Goal: Task Accomplishment & Management: Use online tool/utility

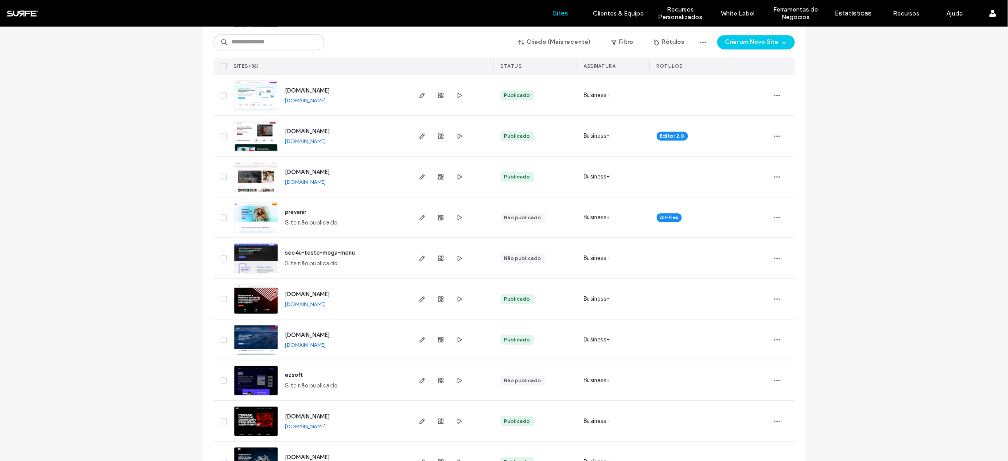
scroll to position [923, 0]
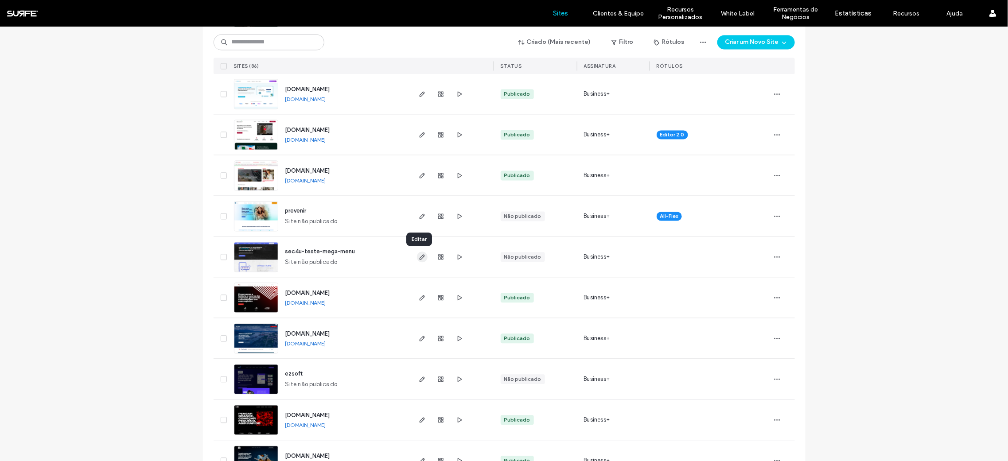
click at [420, 256] on use "button" at bounding box center [421, 257] width 5 height 5
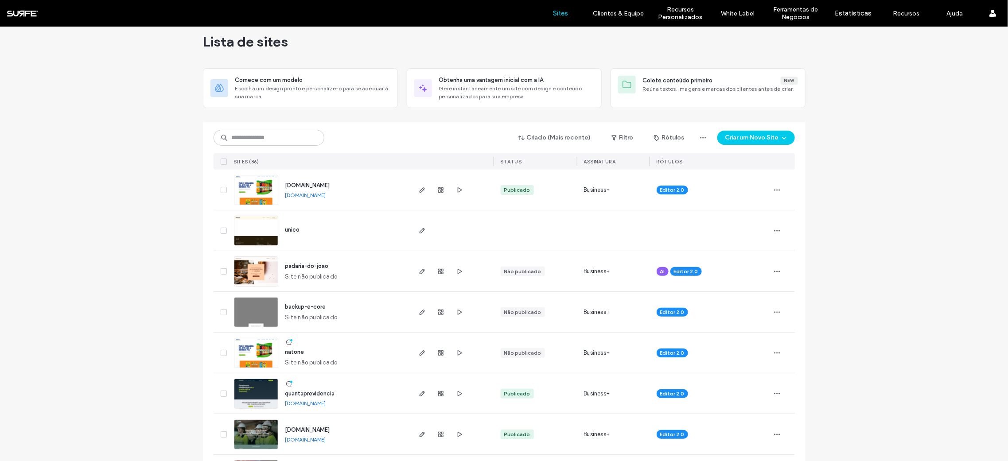
scroll to position [48, 0]
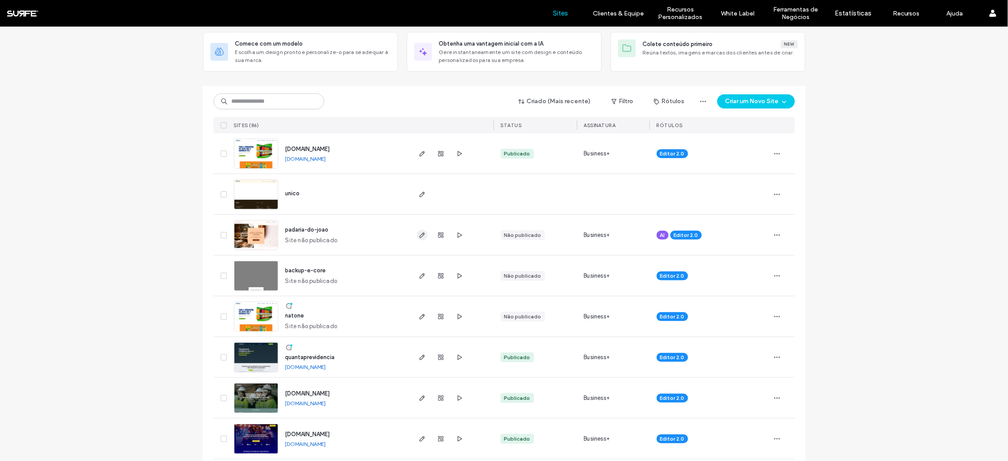
click at [423, 235] on span "button" at bounding box center [422, 235] width 11 height 11
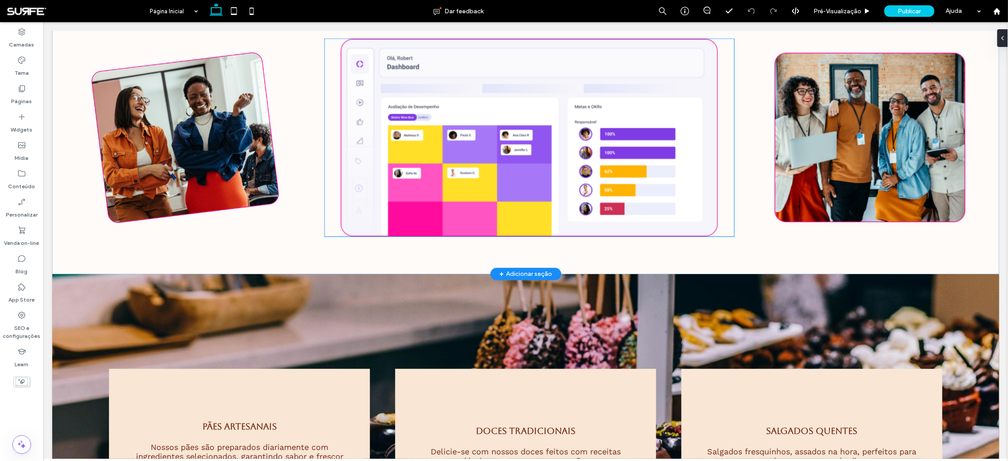
scroll to position [456, 0]
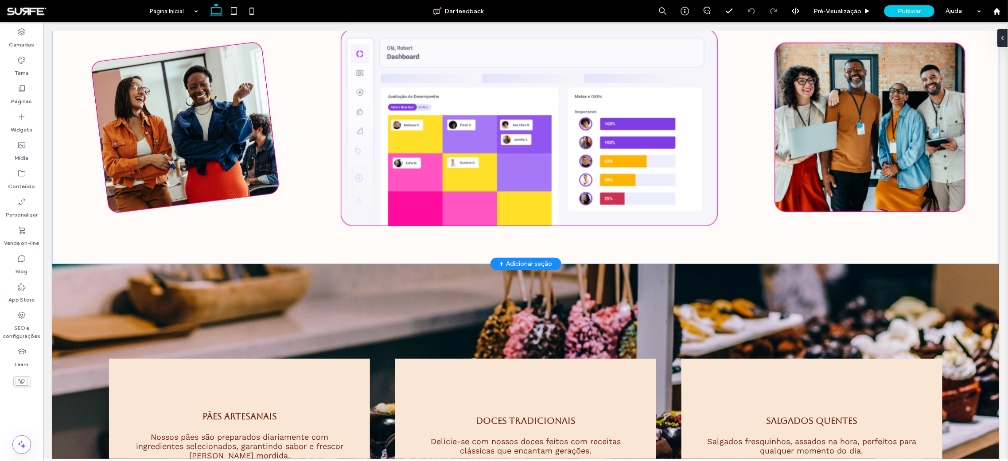
click at [511, 261] on div "+ Adicionar seção" at bounding box center [525, 264] width 53 height 10
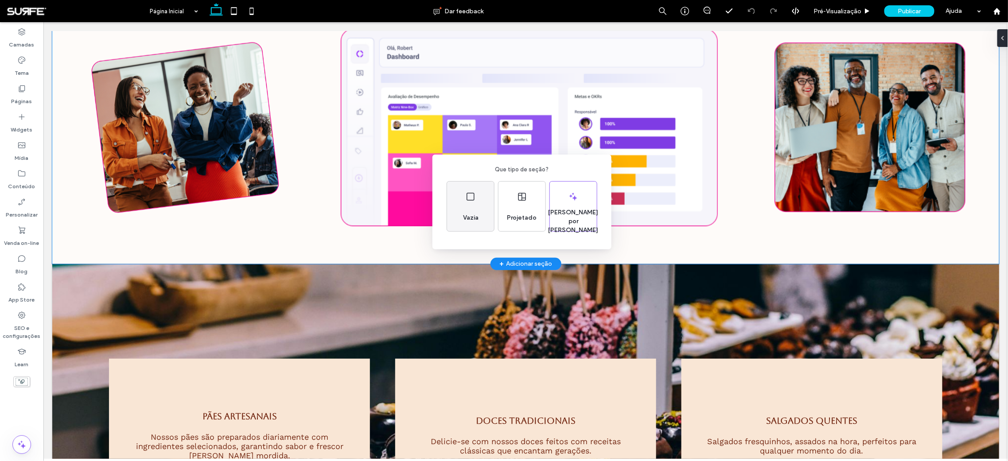
click at [462, 191] on div "Vazia" at bounding box center [470, 207] width 47 height 50
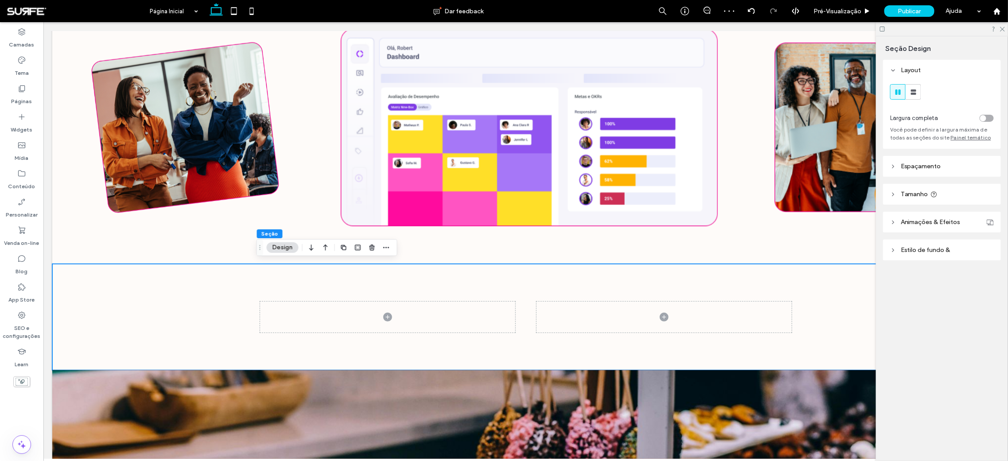
click at [901, 251] on header "Estilo de fundo &" at bounding box center [942, 250] width 118 height 21
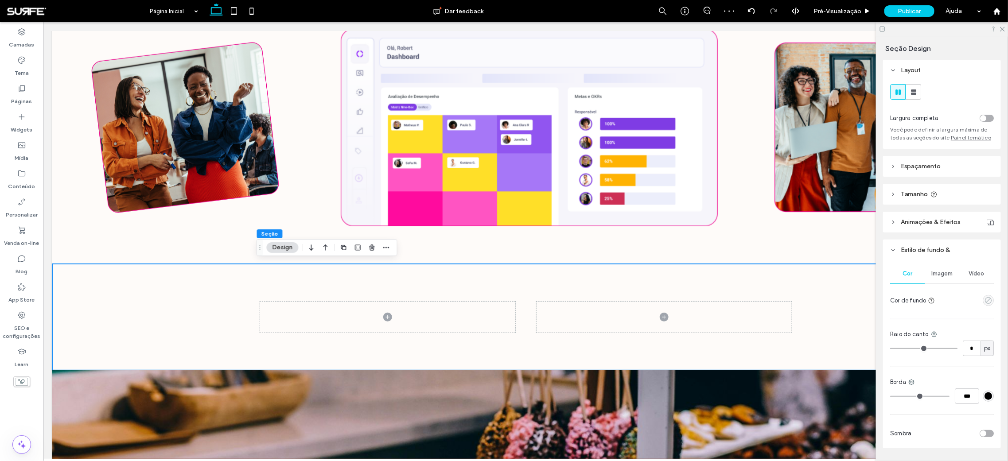
click at [986, 300] on use "empty color" at bounding box center [988, 300] width 7 height 7
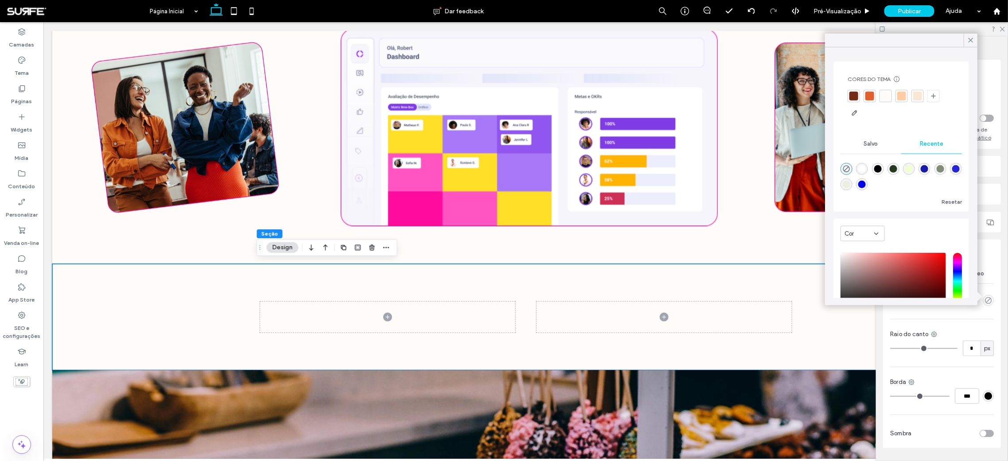
click at [882, 167] on div "rgba(0, 0, 0, 1)" at bounding box center [878, 169] width 8 height 8
type input "***"
type input "****"
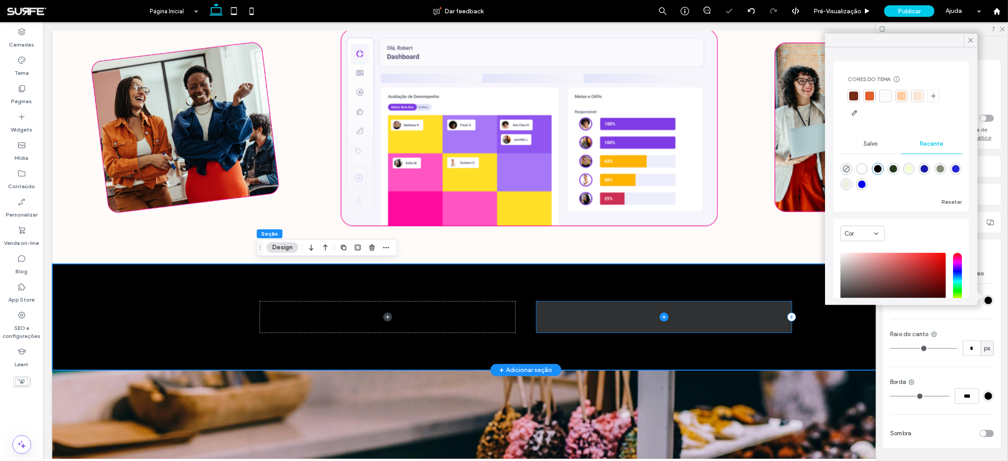
click at [572, 320] on span at bounding box center [663, 316] width 255 height 31
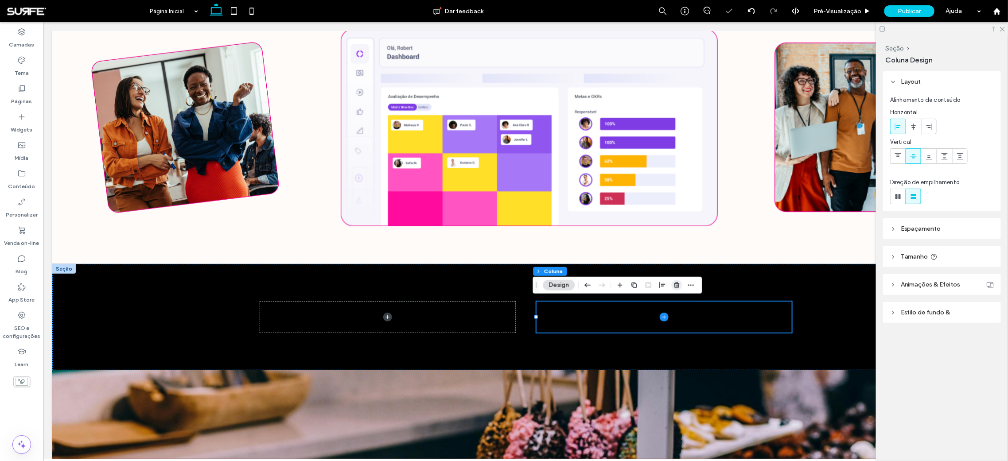
click at [678, 286] on icon "button" at bounding box center [677, 285] width 7 height 7
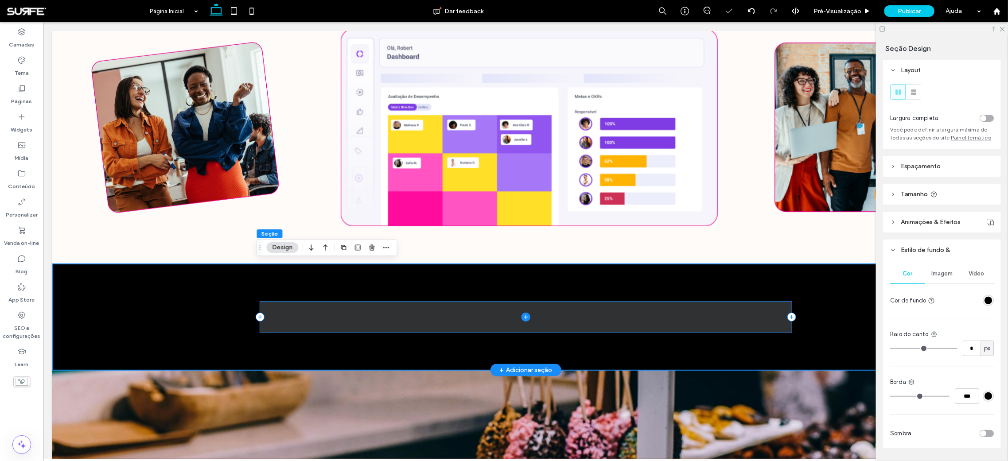
click at [387, 314] on span at bounding box center [526, 316] width 532 height 31
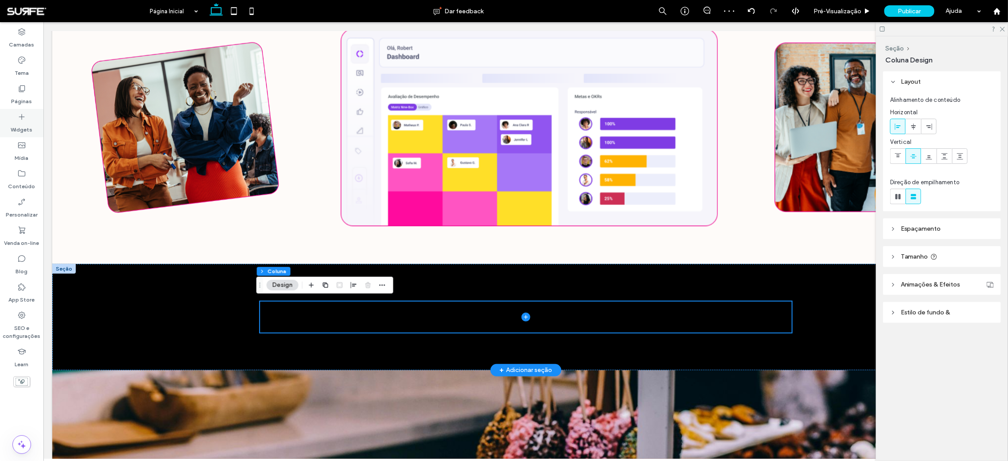
click at [16, 130] on label "Widgets" at bounding box center [22, 127] width 22 height 12
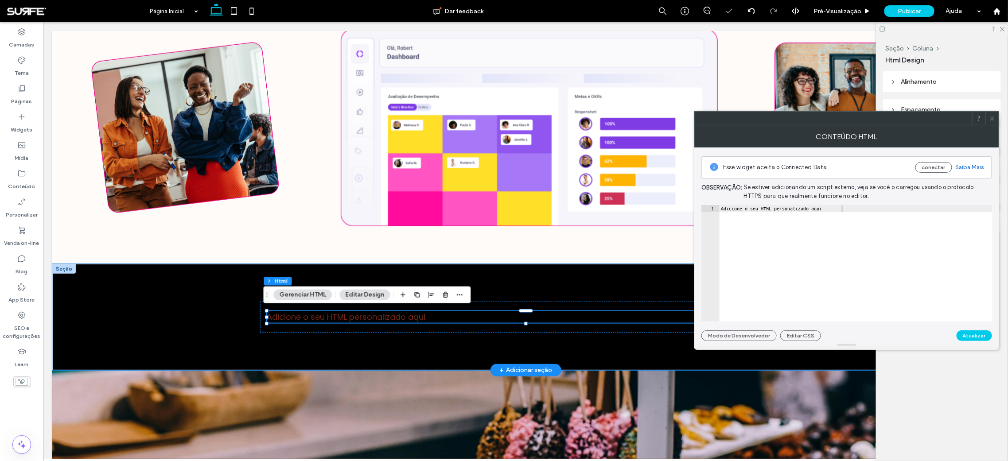
type textarea "**********"
click at [768, 206] on div "Adicione o seu HTML personalizado aqui" at bounding box center [855, 271] width 273 height 132
paste textarea "Cursor at row 1"
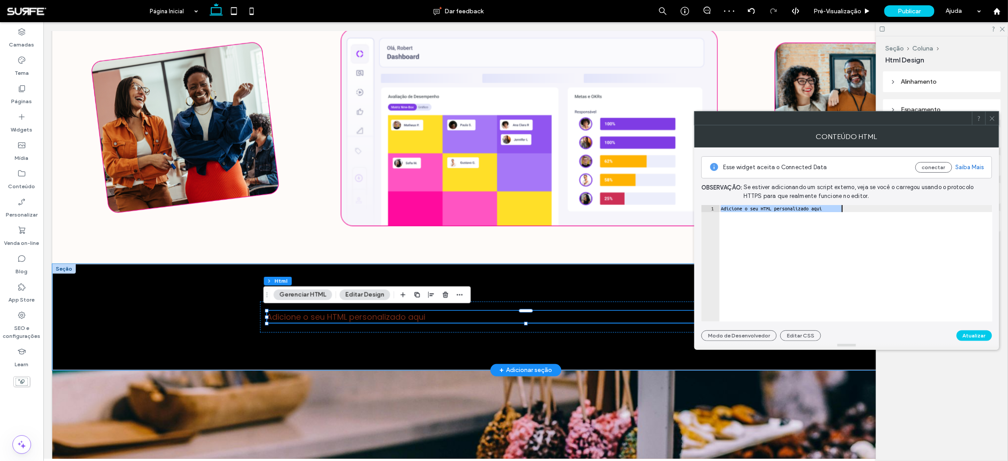
scroll to position [3357, 0]
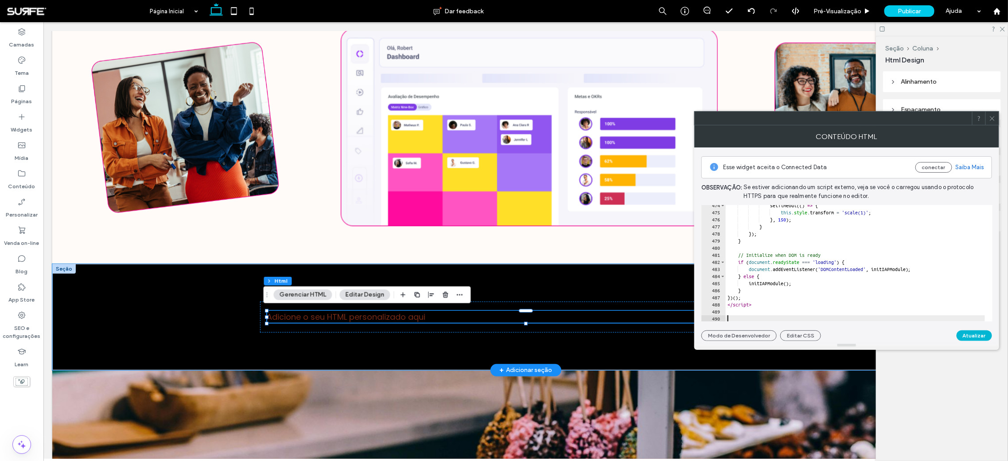
click at [969, 338] on button "Atualizar" at bounding box center [974, 336] width 35 height 11
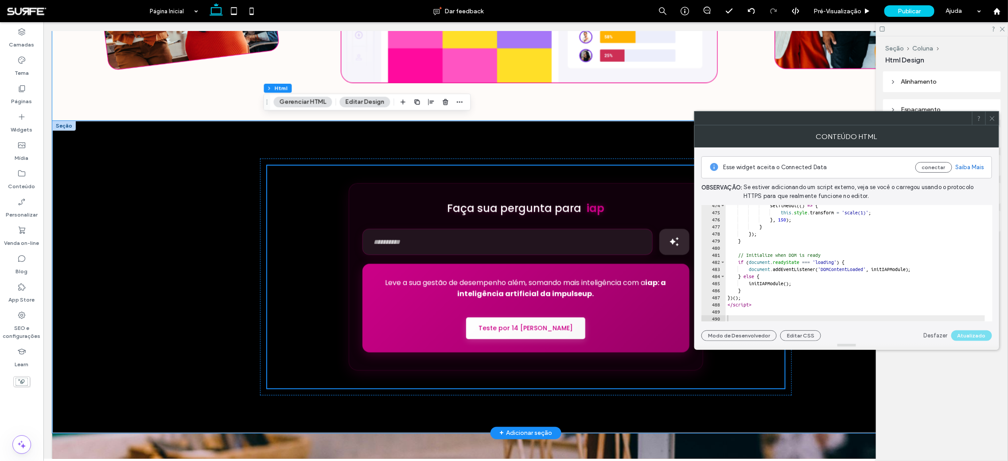
scroll to position [651, 0]
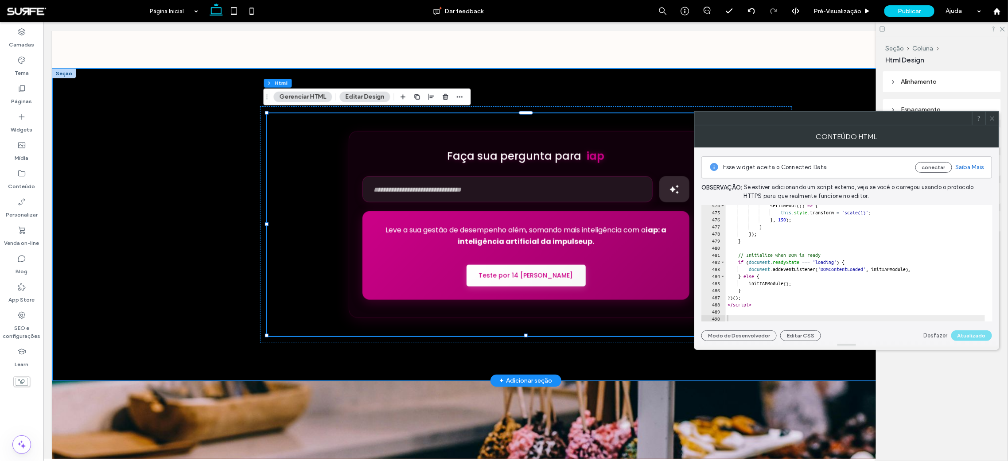
click at [482, 366] on div "Faça sua pergunta para iap iap está analisando sua pergunta Leve a sua gestão d…" at bounding box center [526, 224] width 532 height 312
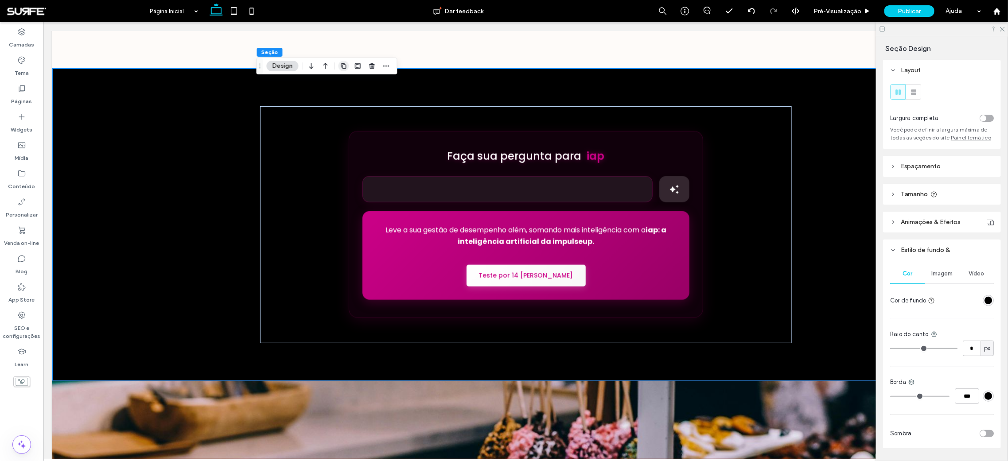
click at [346, 67] on icon "button" at bounding box center [343, 65] width 7 height 7
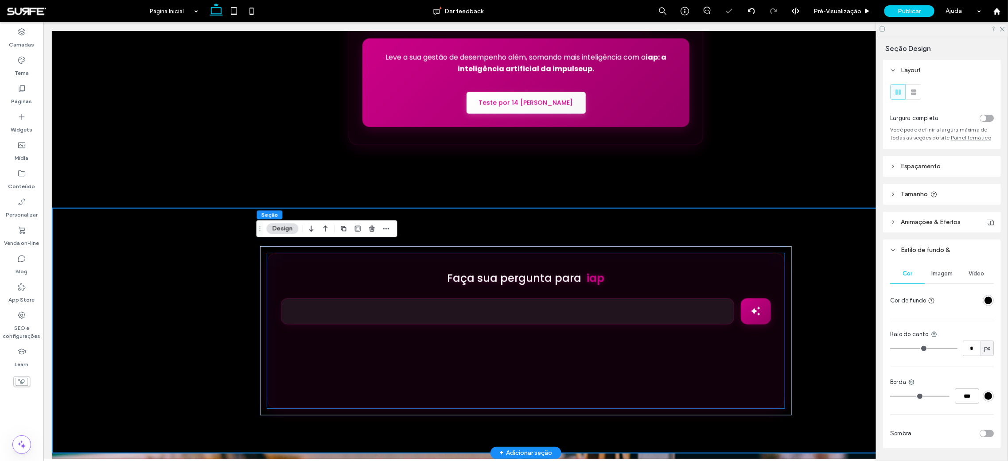
scroll to position [825, 0]
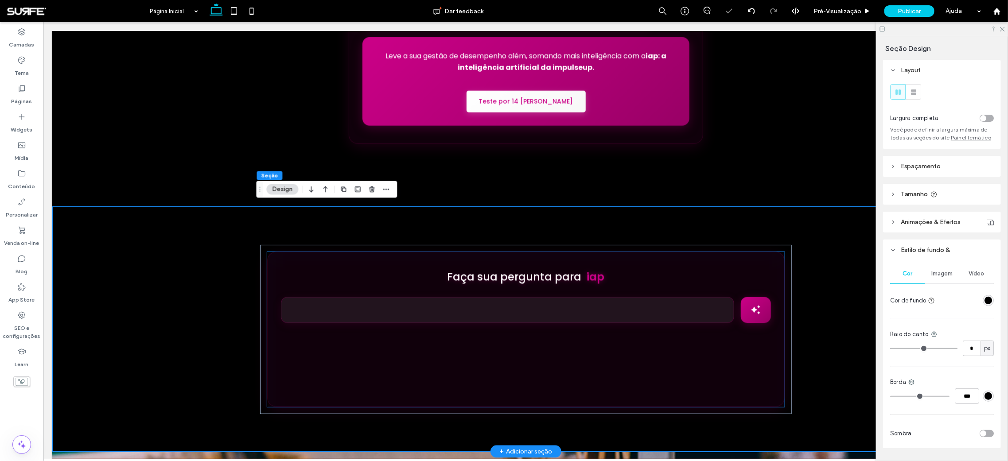
click at [540, 287] on div "Faça sua pergunta para iap iap está analisando sua pergunta Leve a sua gestão d…" at bounding box center [526, 329] width 518 height 155
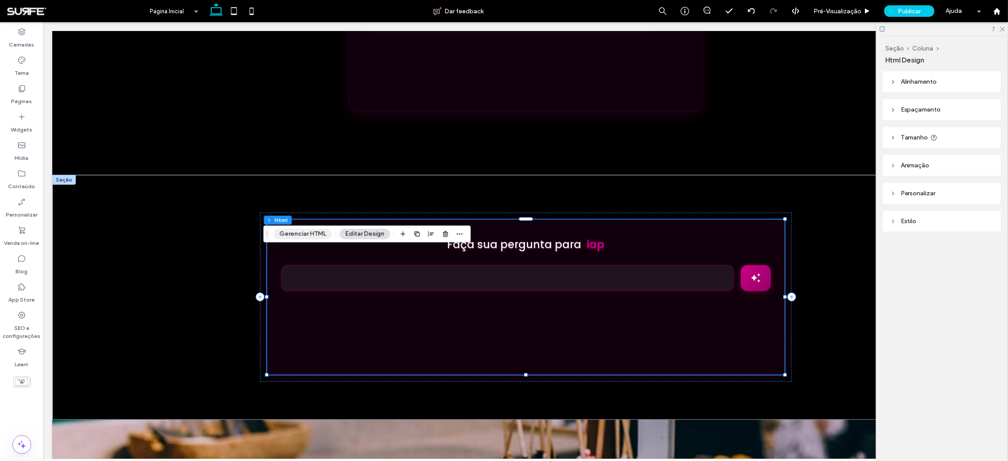
click at [288, 235] on button "Gerenciar HTML" at bounding box center [303, 234] width 59 height 11
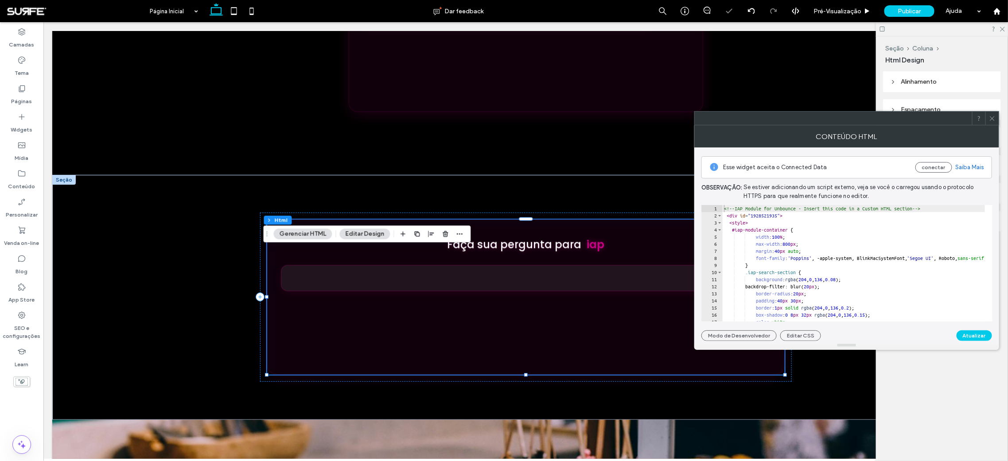
type textarea "**********"
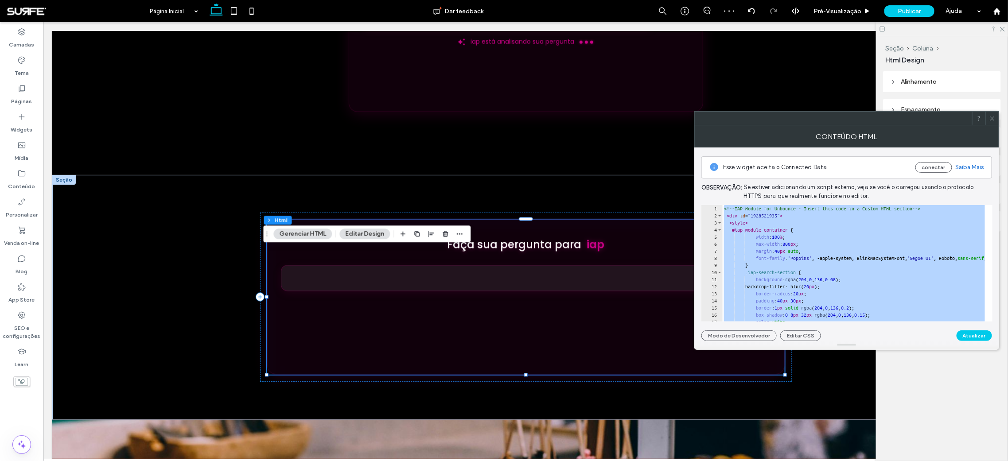
paste textarea "Cursor at row 435"
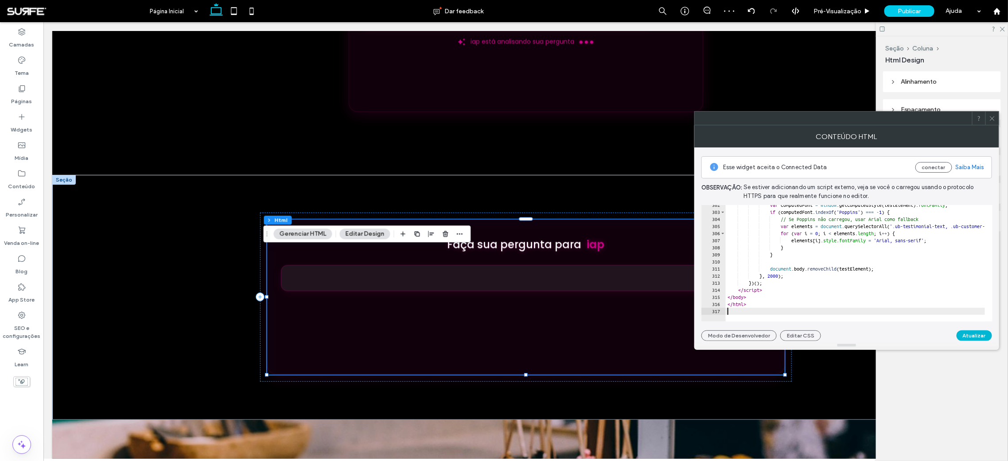
click at [981, 333] on button "Atualizar" at bounding box center [974, 336] width 35 height 11
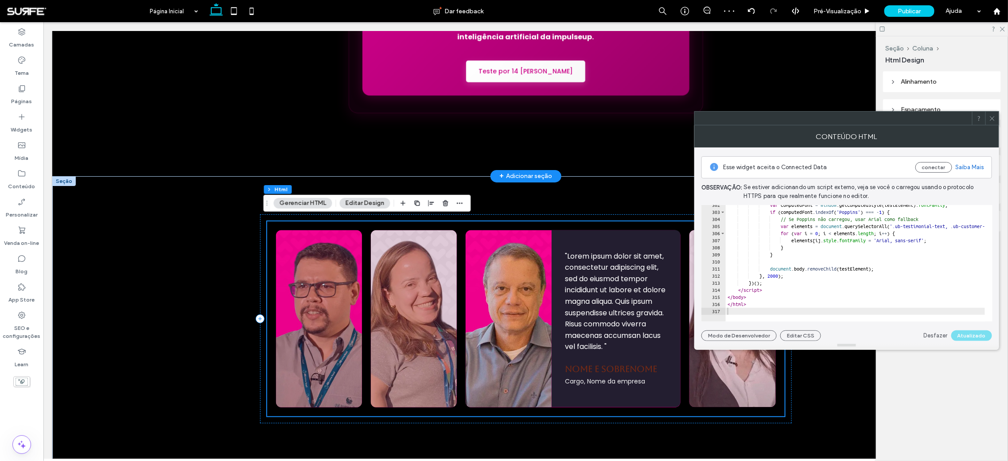
scroll to position [856, 0]
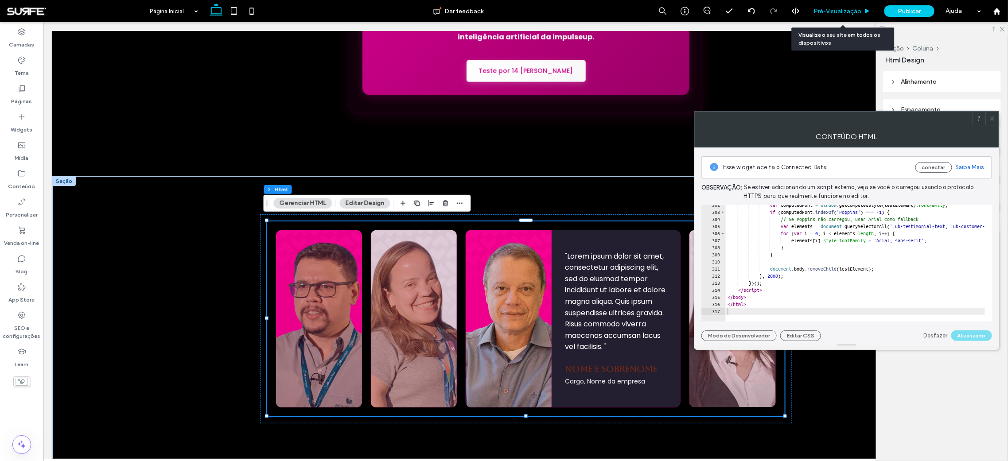
click at [830, 13] on span "Pré-Visualizaçāo" at bounding box center [838, 12] width 48 height 8
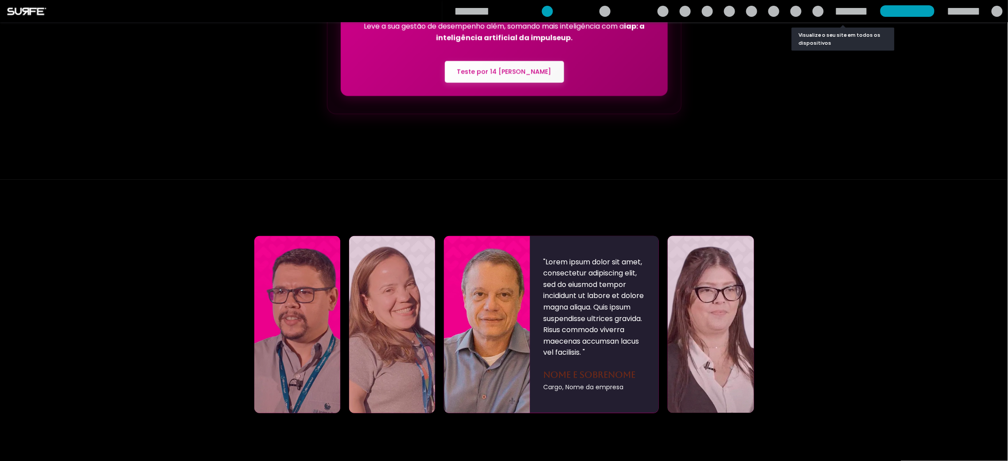
scroll to position [863, 0]
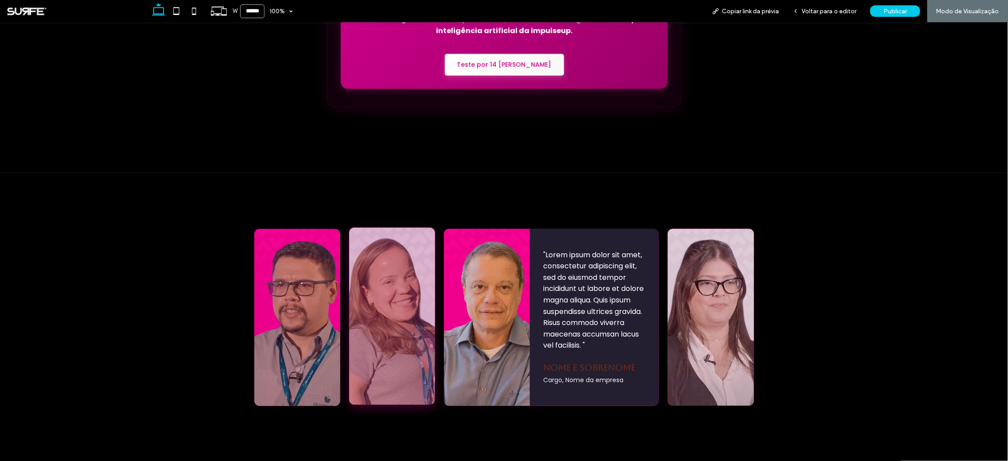
click at [395, 298] on div ""Lorem ipsum dolor sit amet, consectetur adipiscing elit, sed do eiusmod tempor…" at bounding box center [392, 315] width 86 height 177
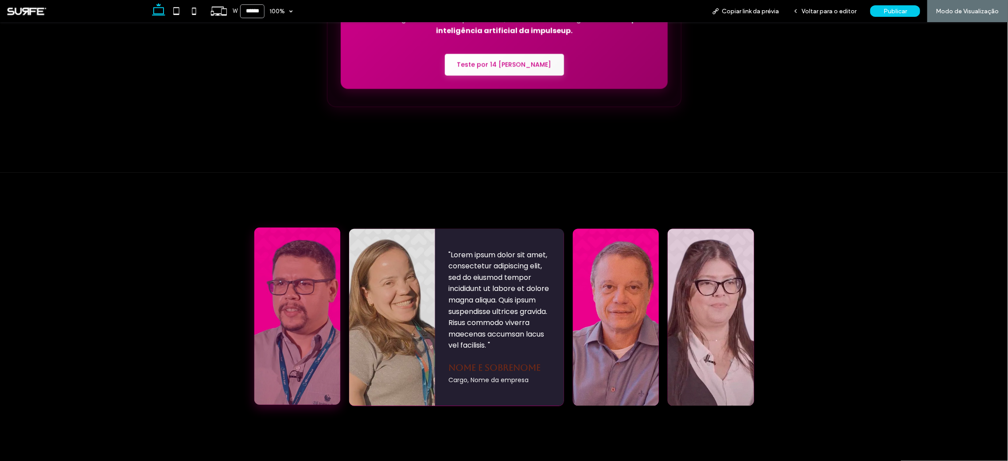
click at [308, 295] on div ""Lorem ipsum dolor sit amet, consectetur adipiscing elit, sed do eiusmod tempor…" at bounding box center [297, 315] width 86 height 177
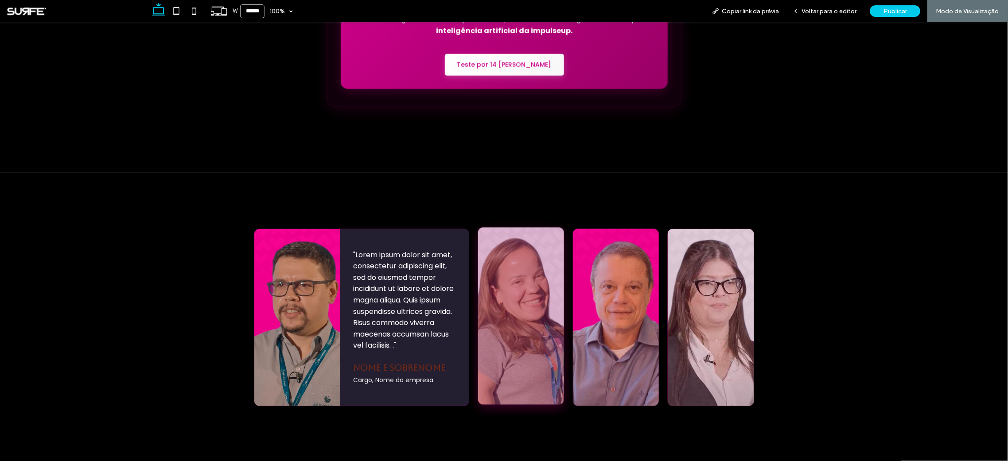
click at [498, 294] on div ""Lorem ipsum dolor sit amet, consectetur adipiscing elit, sed do eiusmod tempor…" at bounding box center [521, 315] width 86 height 177
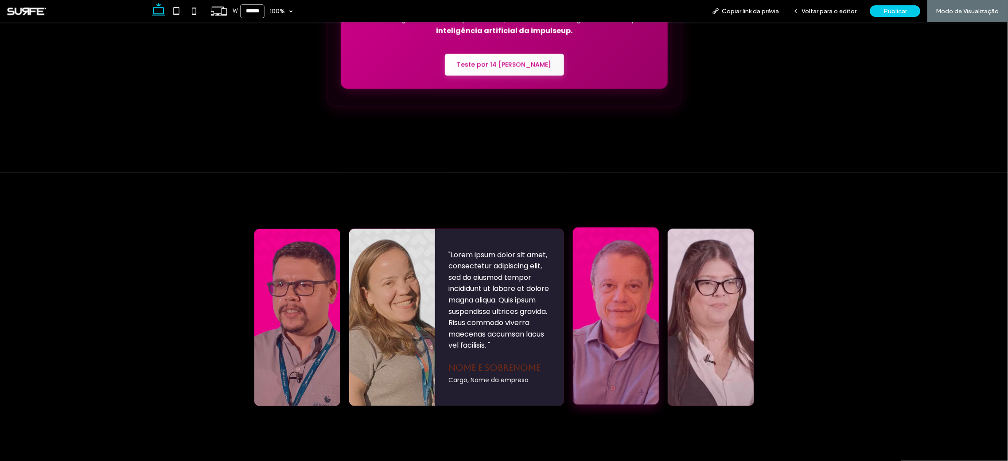
click at [628, 292] on div ""Lorem ipsum dolor sit amet, consectetur adipiscing elit, sed do eiusmod tempor…" at bounding box center [616, 315] width 86 height 177
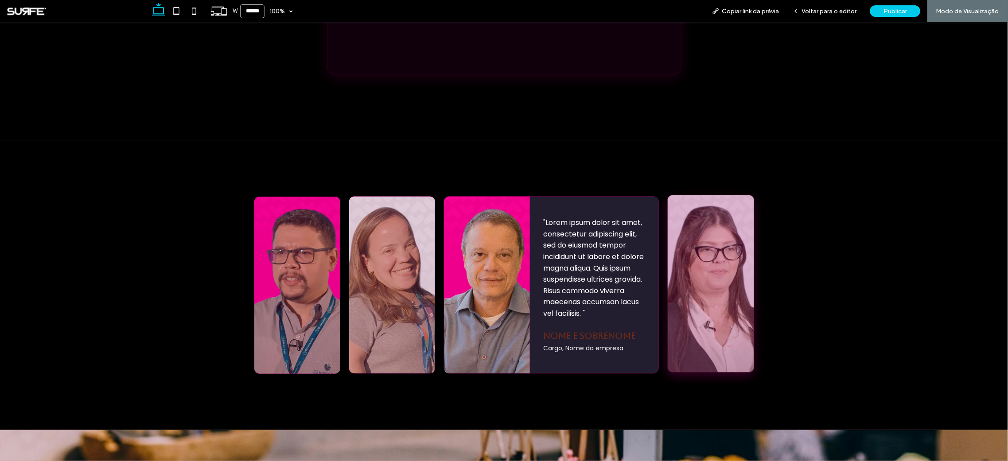
click at [696, 280] on div ""Lorem ipsum dolor sit amet, consectetur adipiscing elit, sed do eiusmod tempor…" at bounding box center [711, 283] width 86 height 177
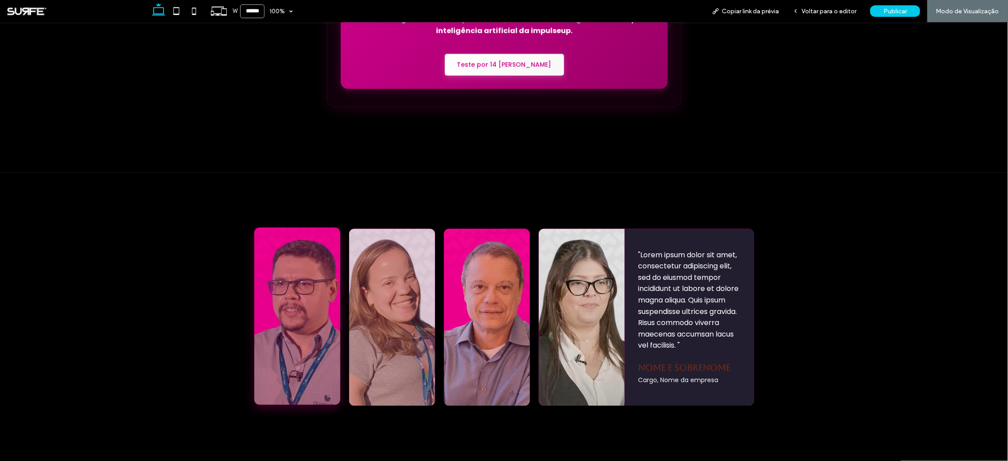
click at [289, 304] on div ""Lorem ipsum dolor sit amet, consectetur adipiscing elit, sed do eiusmod tempor…" at bounding box center [297, 315] width 86 height 177
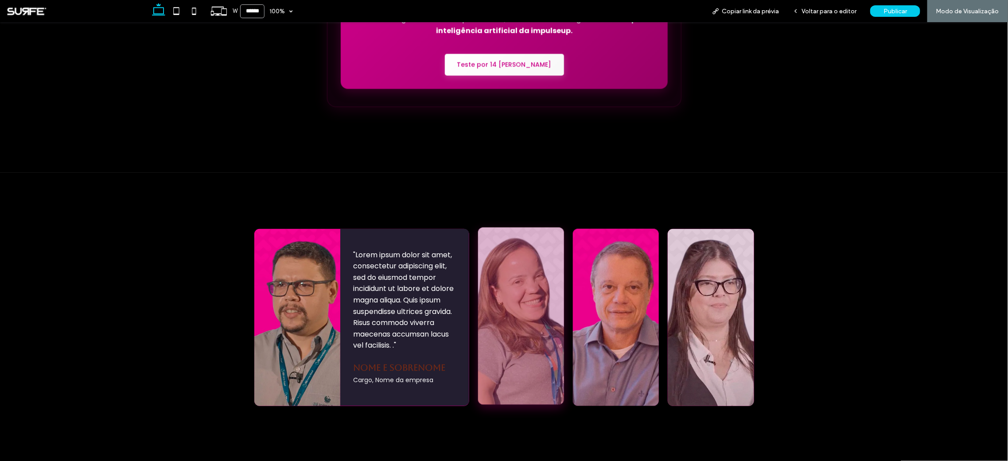
click at [530, 316] on div ""Lorem ipsum dolor sit amet, consectetur adipiscing elit, sed do eiusmod tempor…" at bounding box center [521, 315] width 86 height 177
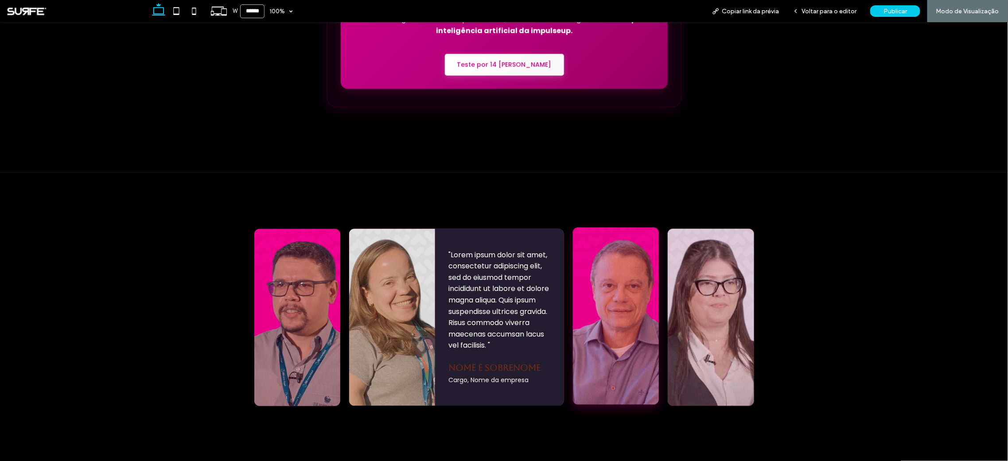
click at [607, 313] on div ""Lorem ipsum dolor sit amet, consectetur adipiscing elit, sed do eiusmod tempor…" at bounding box center [616, 315] width 86 height 177
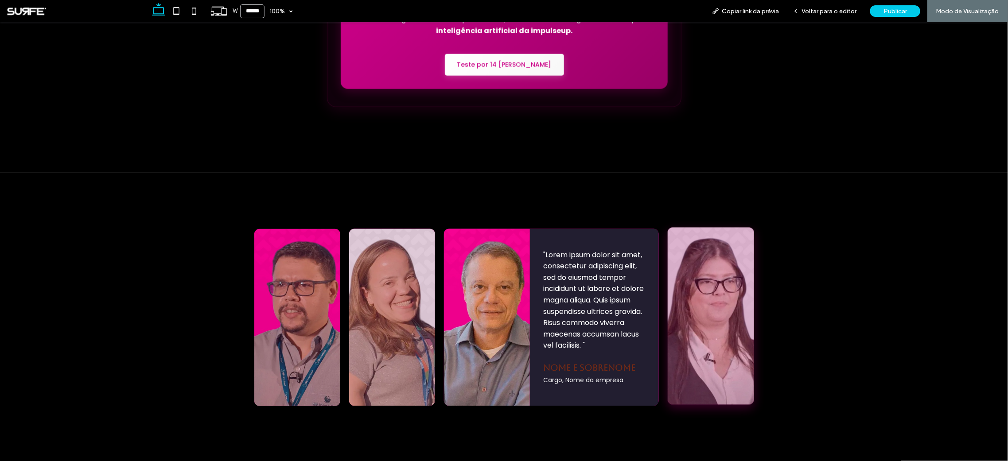
click at [698, 306] on div ""Lorem ipsum dolor sit amet, consectetur adipiscing elit, sed do eiusmod tempor…" at bounding box center [711, 315] width 86 height 177
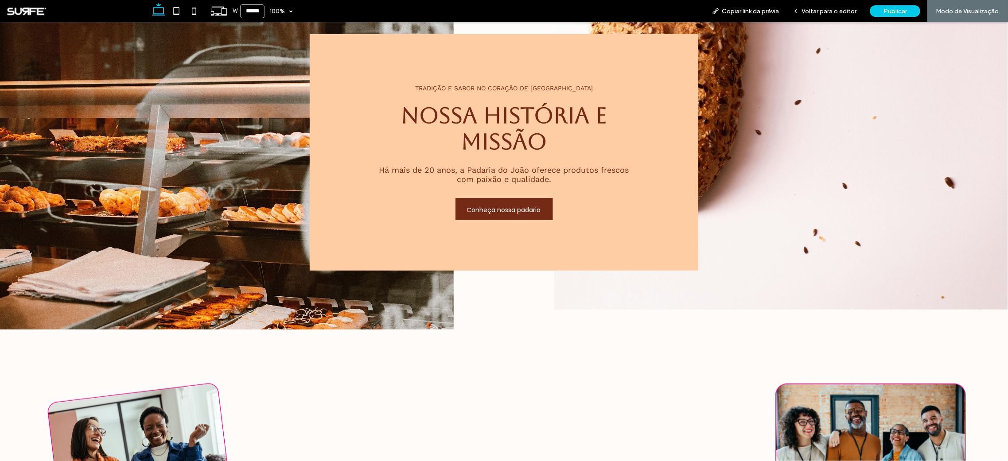
scroll to position [0, 0]
